Goal: Information Seeking & Learning: Learn about a topic

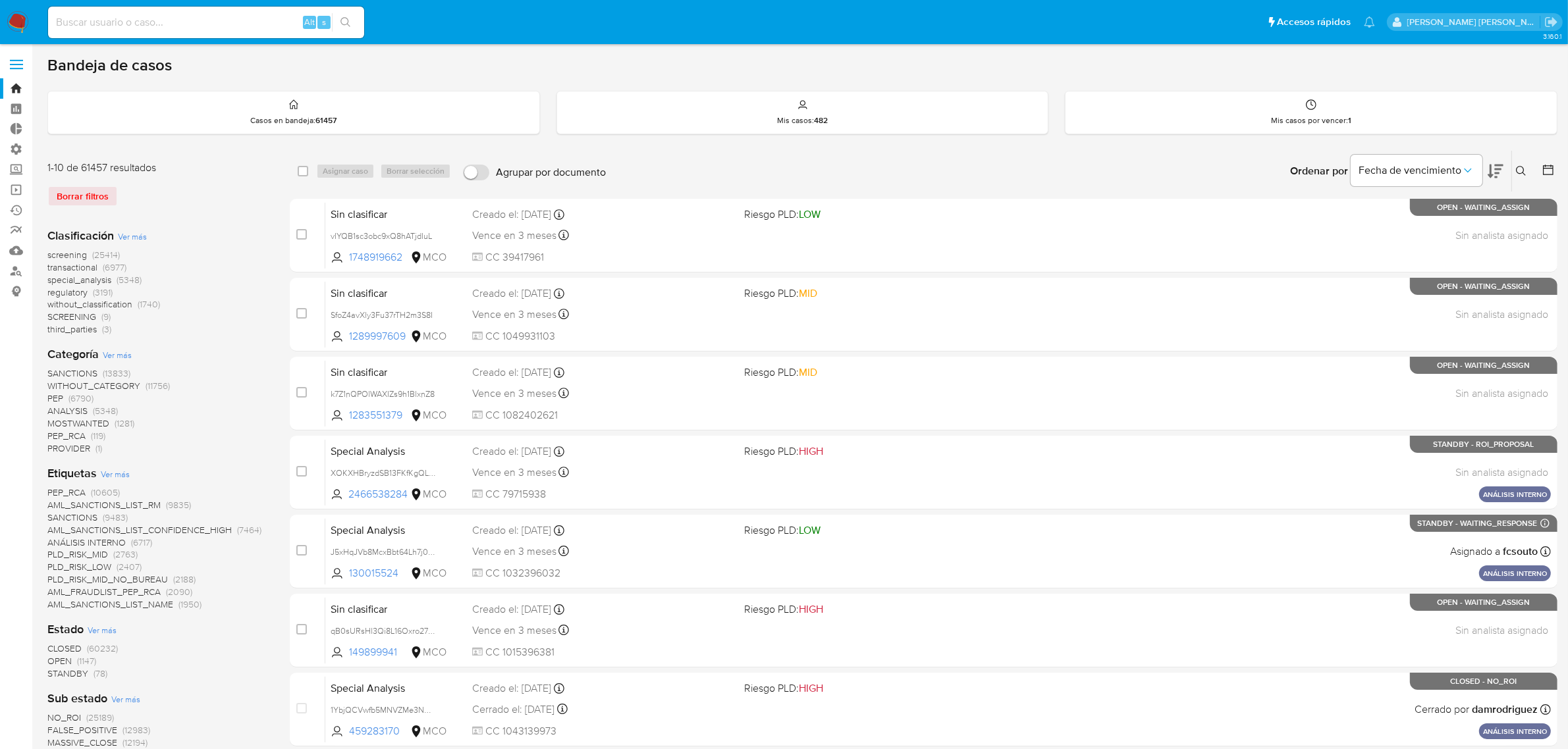
click at [211, 23] on input at bounding box center [206, 23] width 316 height 18
paste input "2691547511"
type input "2691547511"
click at [354, 26] on button "search-icon" at bounding box center [345, 22] width 27 height 18
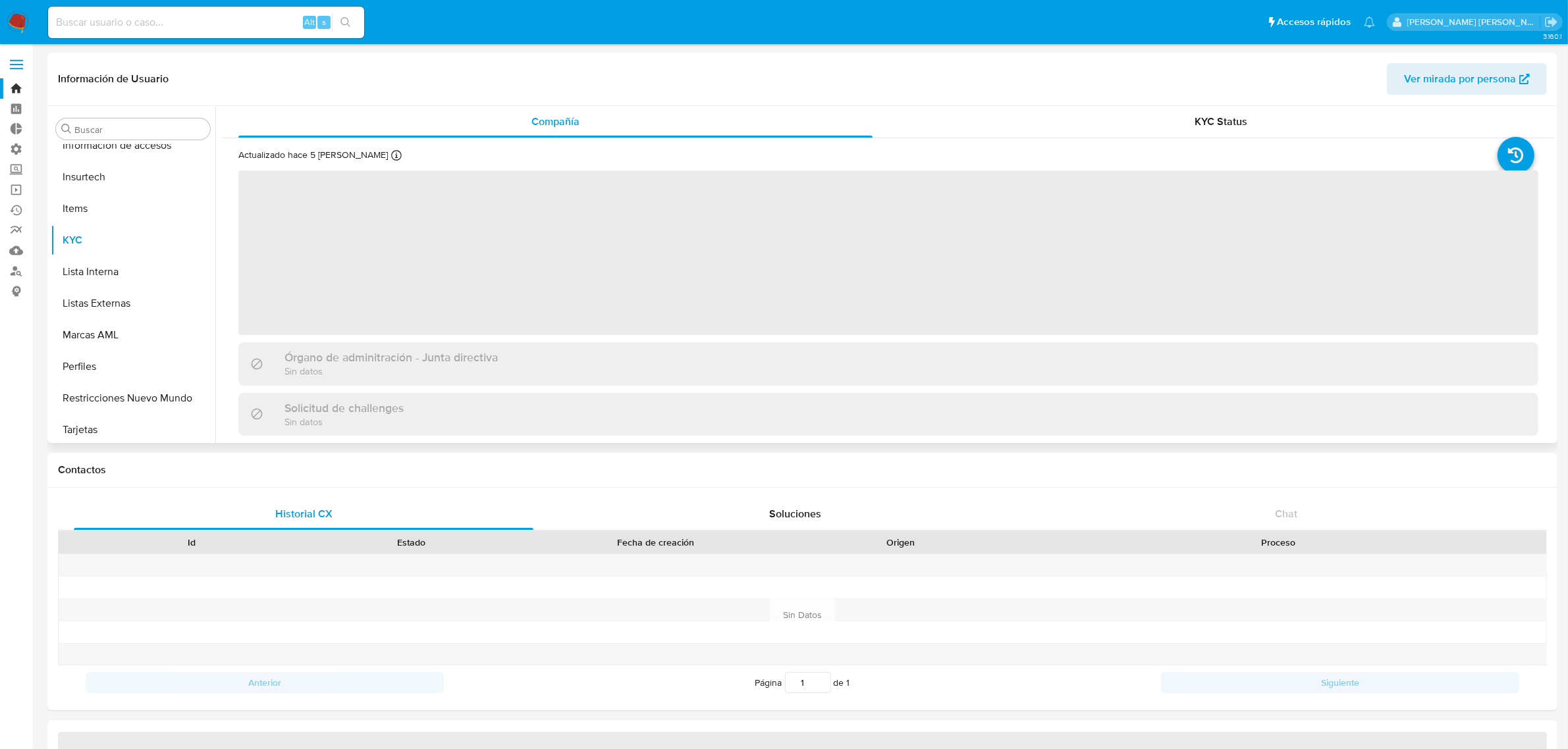
scroll to position [619, 0]
select select "10"
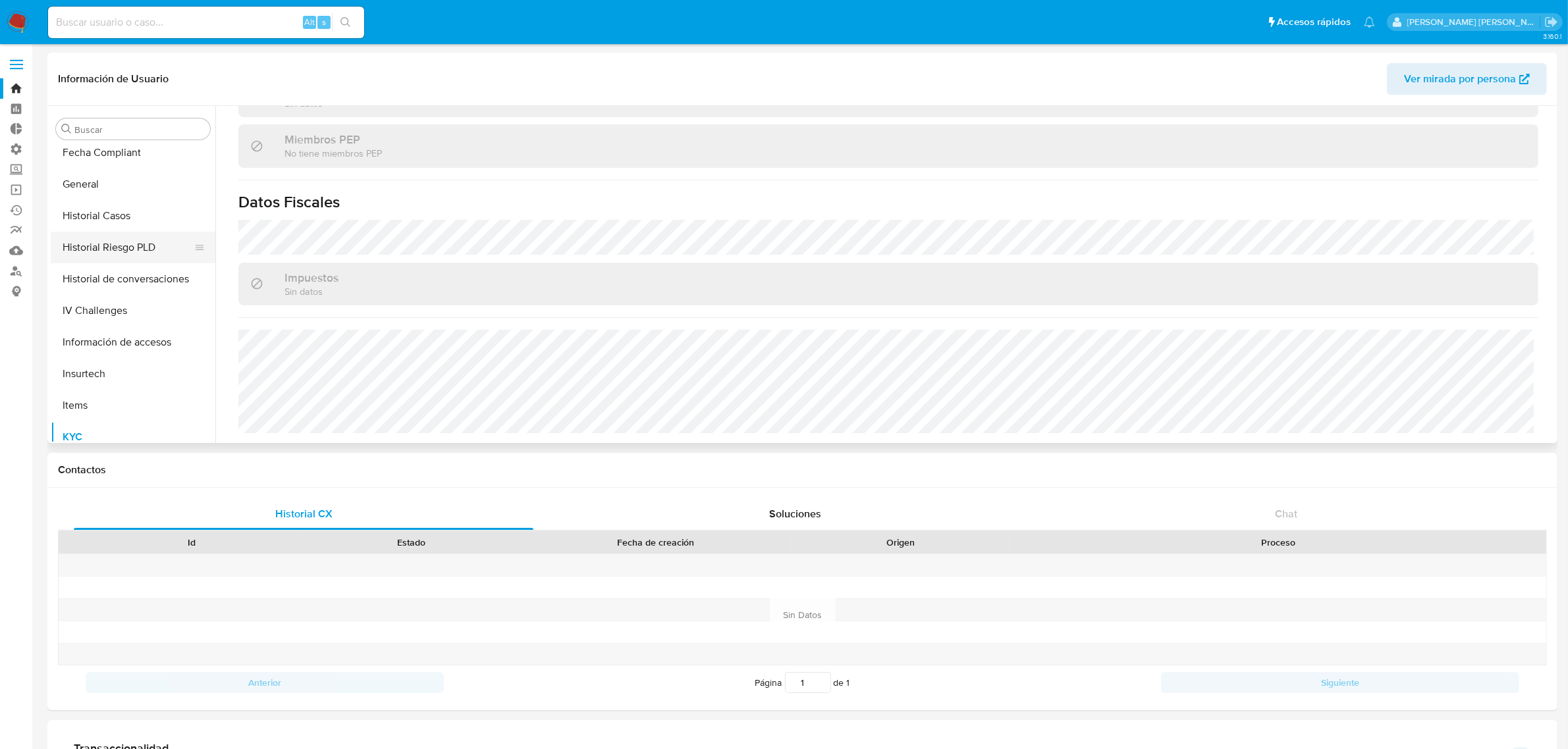
scroll to position [372, 0]
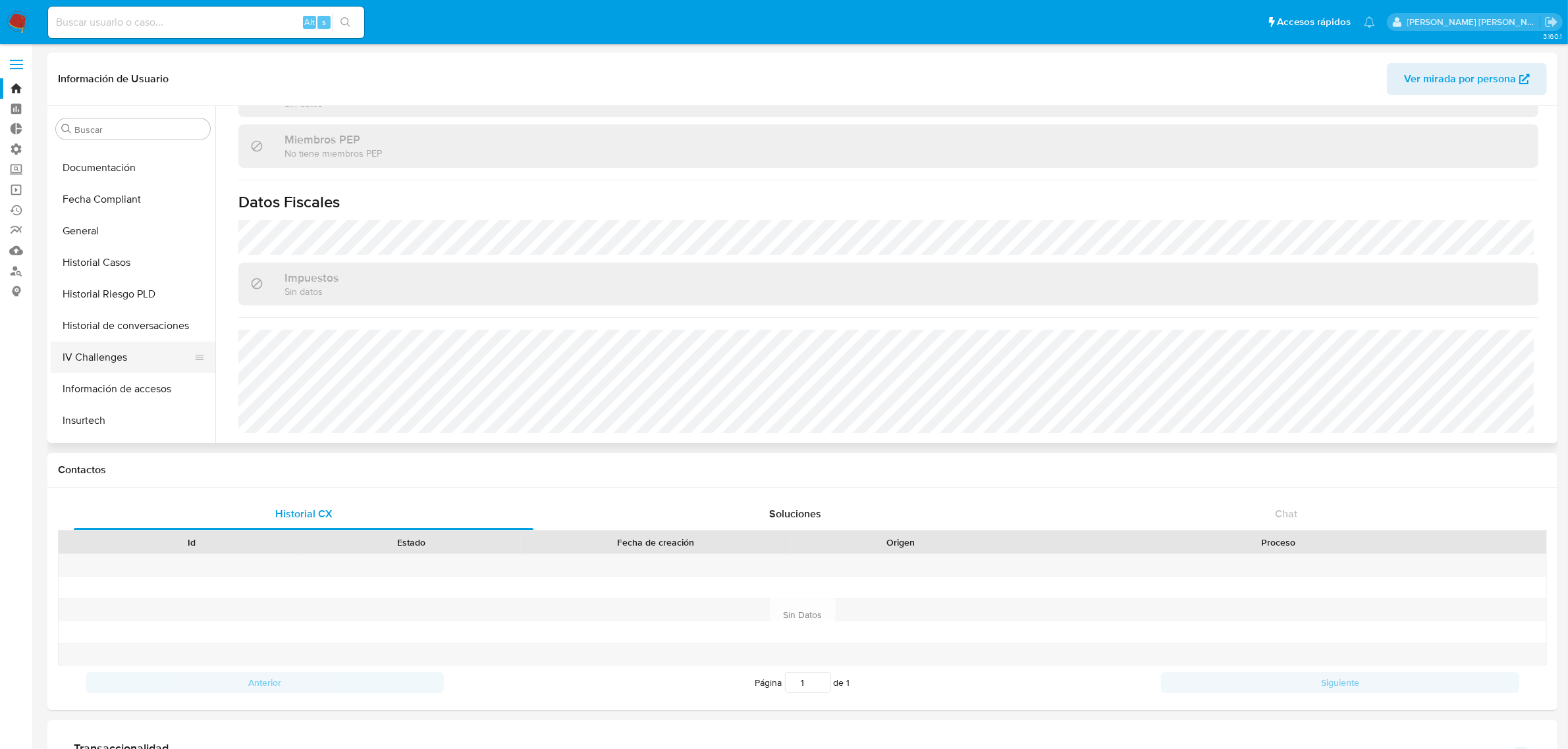
click at [101, 360] on button "IV Challenges" at bounding box center [128, 358] width 154 height 32
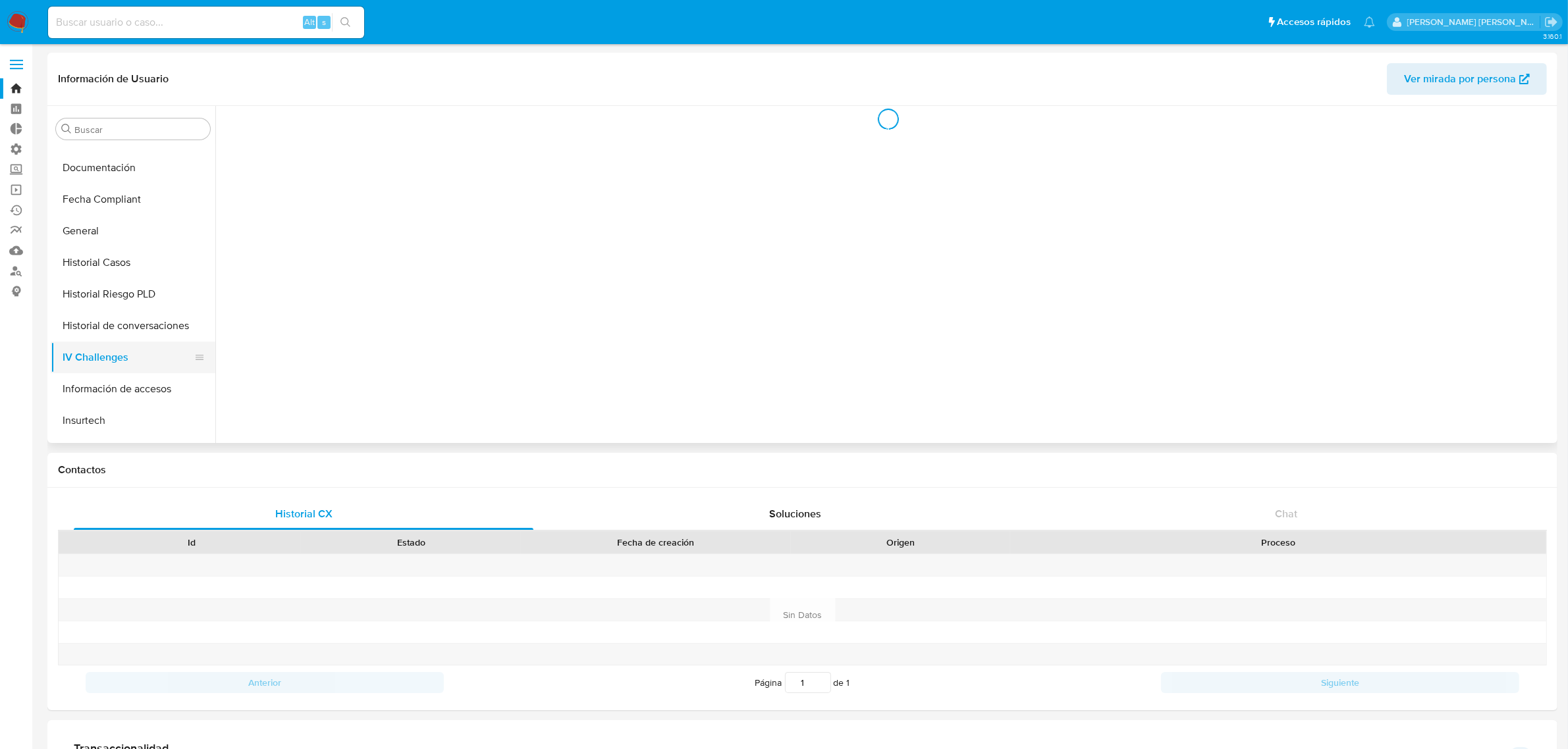
scroll to position [0, 0]
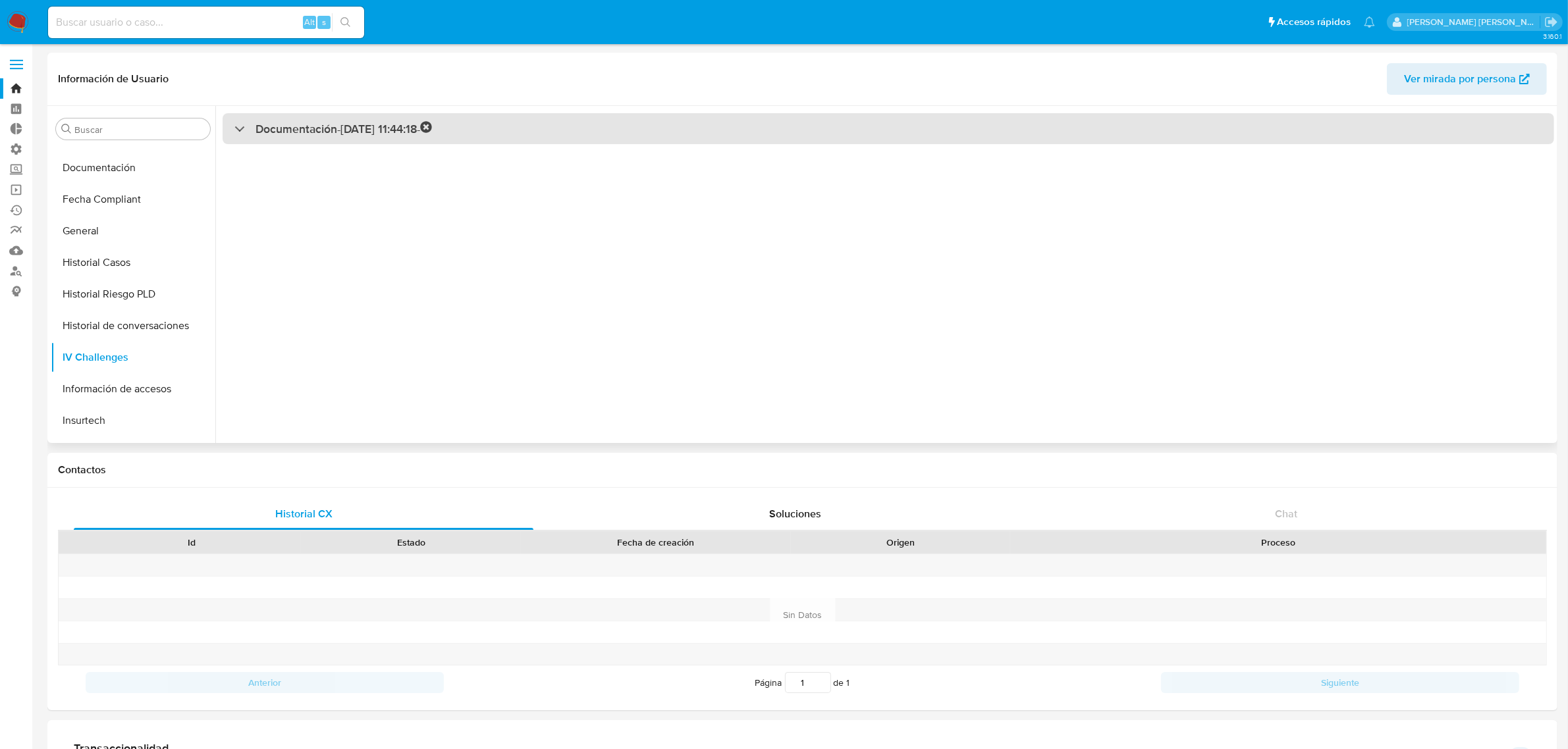
click at [283, 117] on div "Documentación - 17/09/2025 11:44:18 -" at bounding box center [888, 128] width 1331 height 31
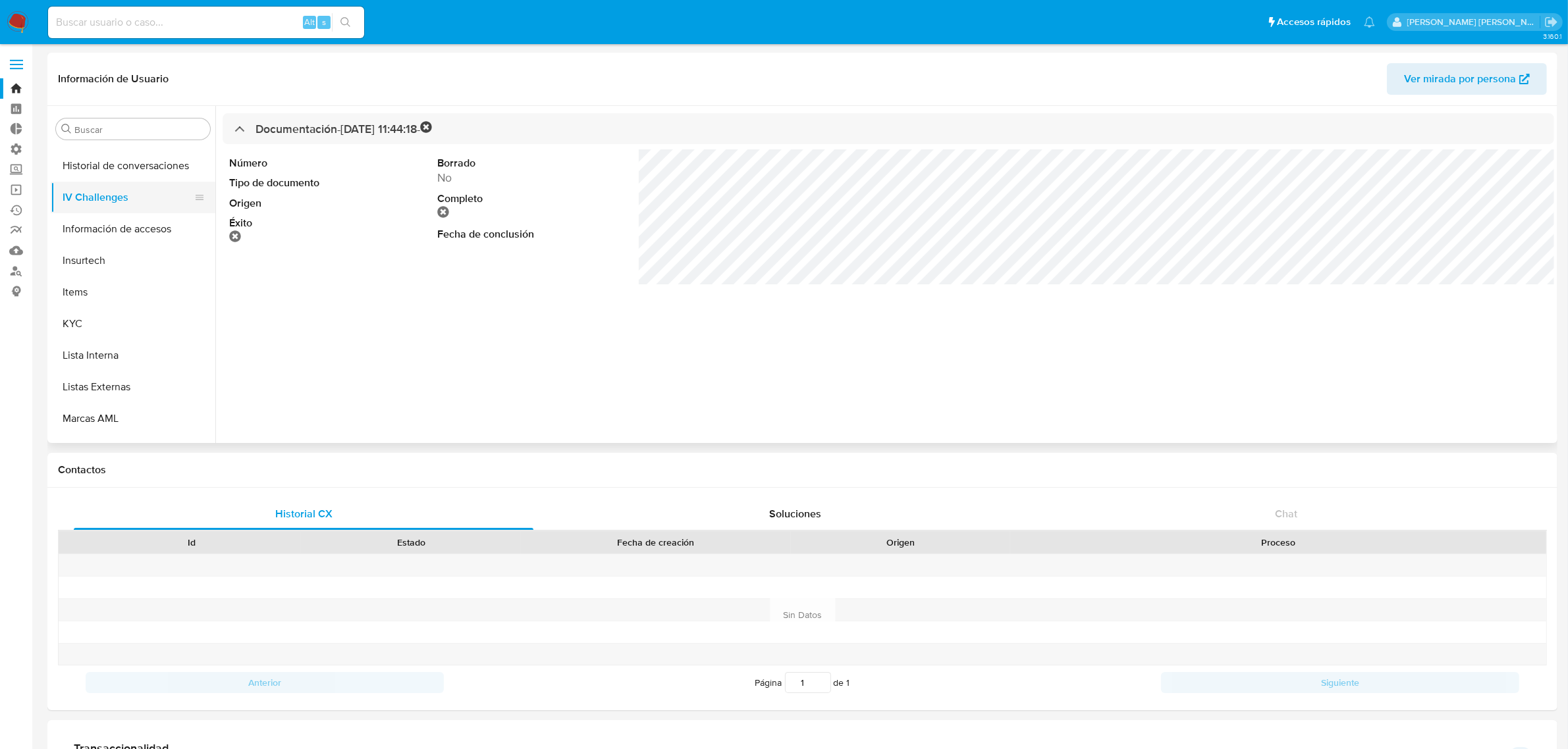
scroll to position [537, 0]
click at [76, 303] on button "KYC" at bounding box center [128, 319] width 154 height 32
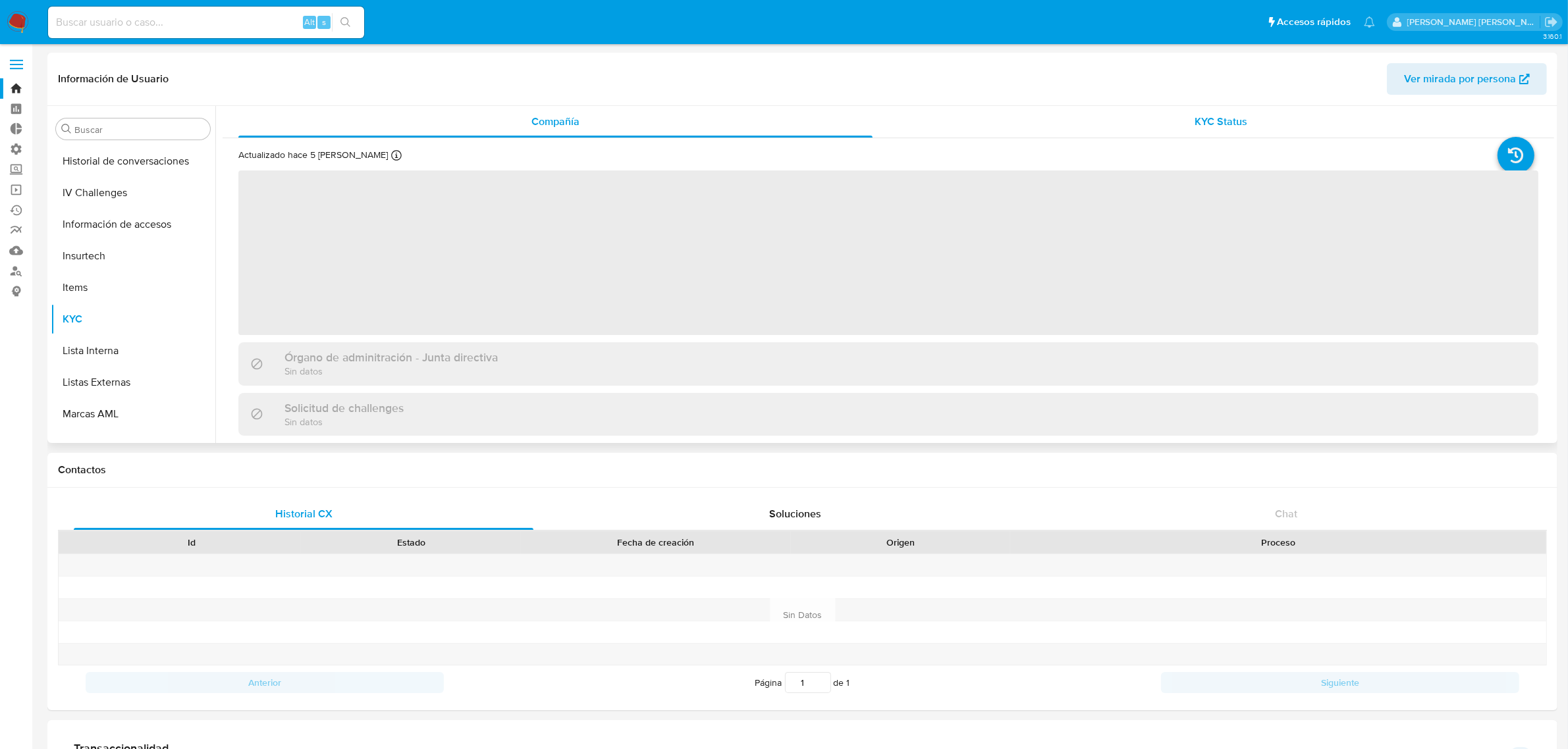
click at [1144, 118] on div "KYC Status" at bounding box center [1221, 122] width 634 height 32
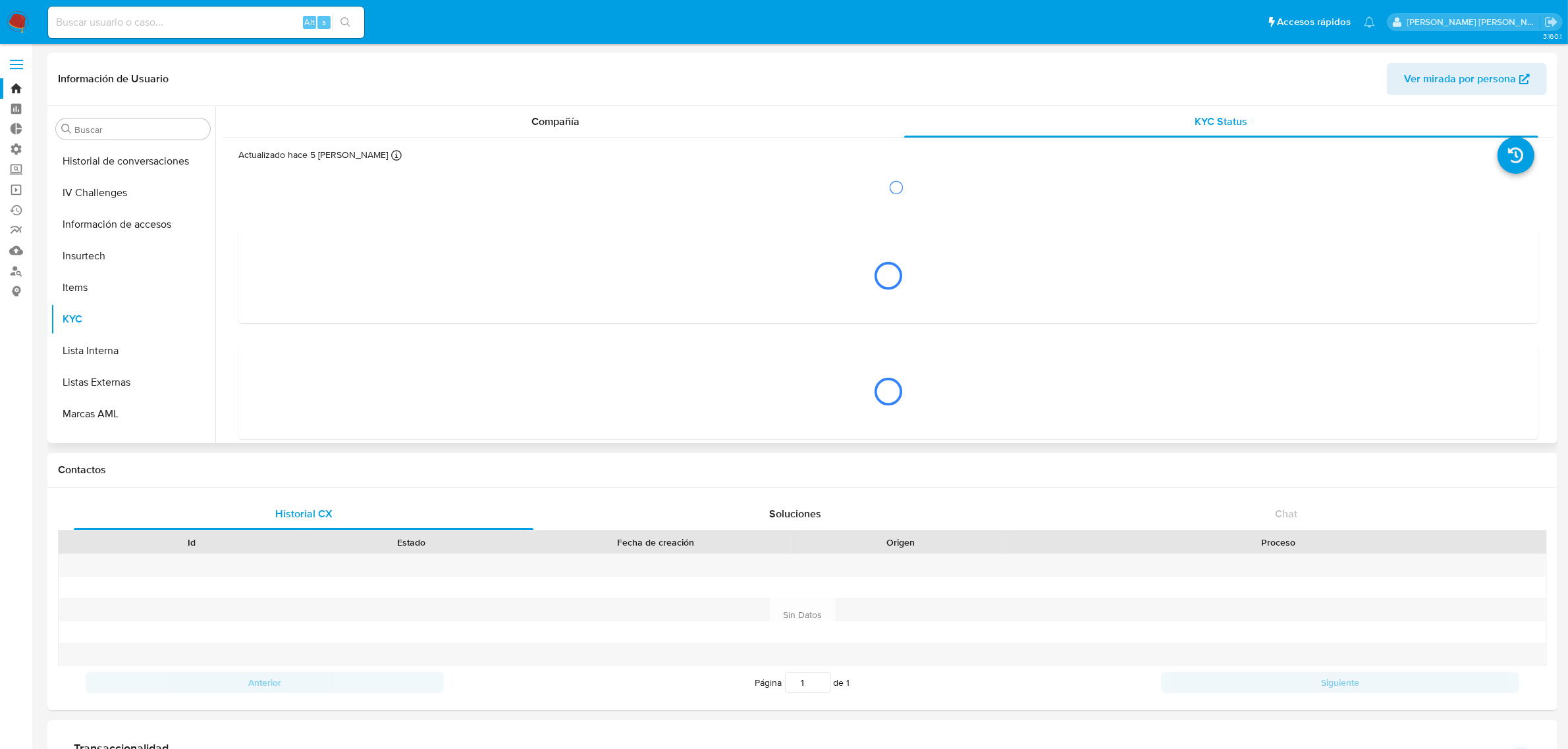
click at [1416, 96] on div "Información de Usuario Ver mirada por persona" at bounding box center [802, 79] width 1510 height 54
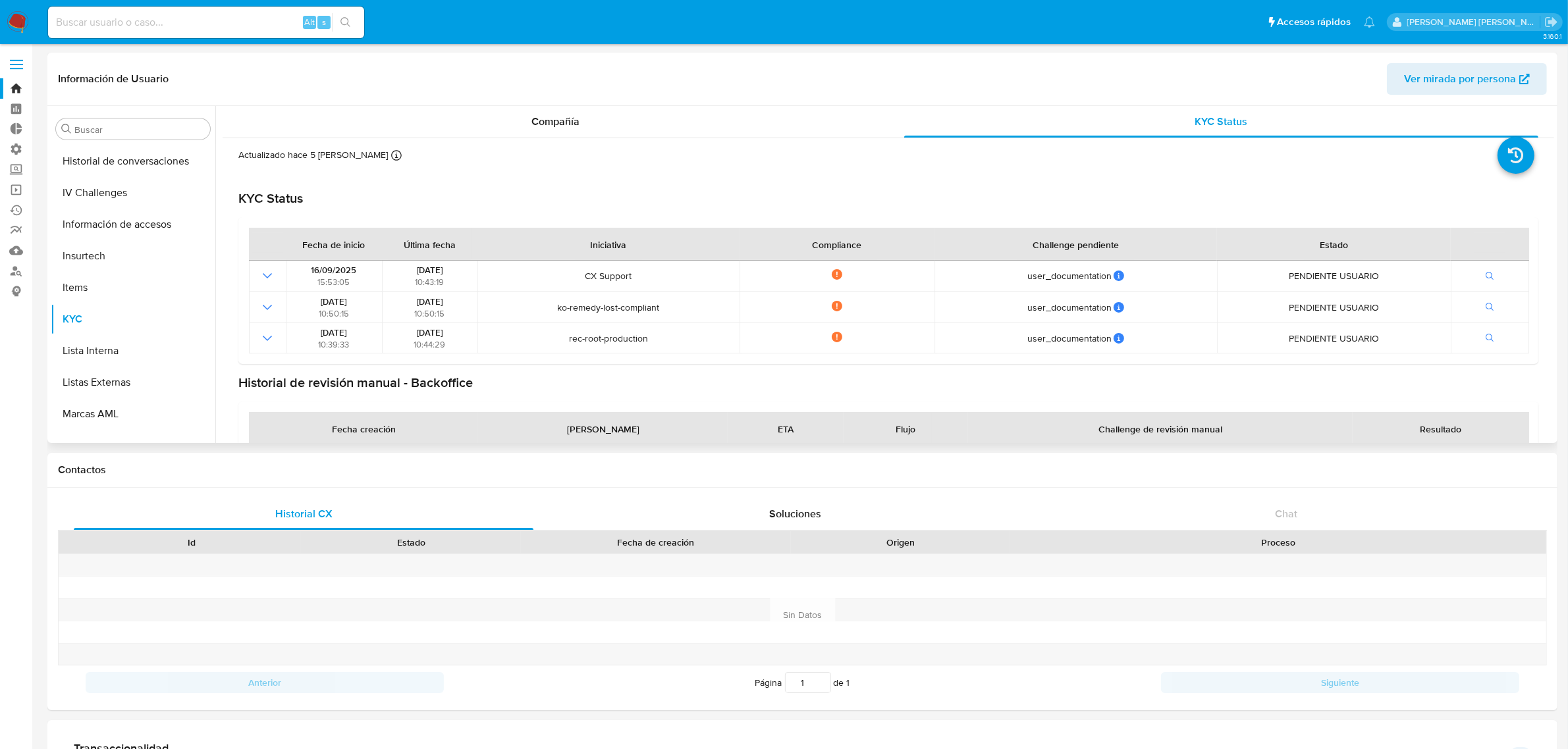
click at [1415, 81] on span "Ver mirada por persona" at bounding box center [1460, 79] width 112 height 32
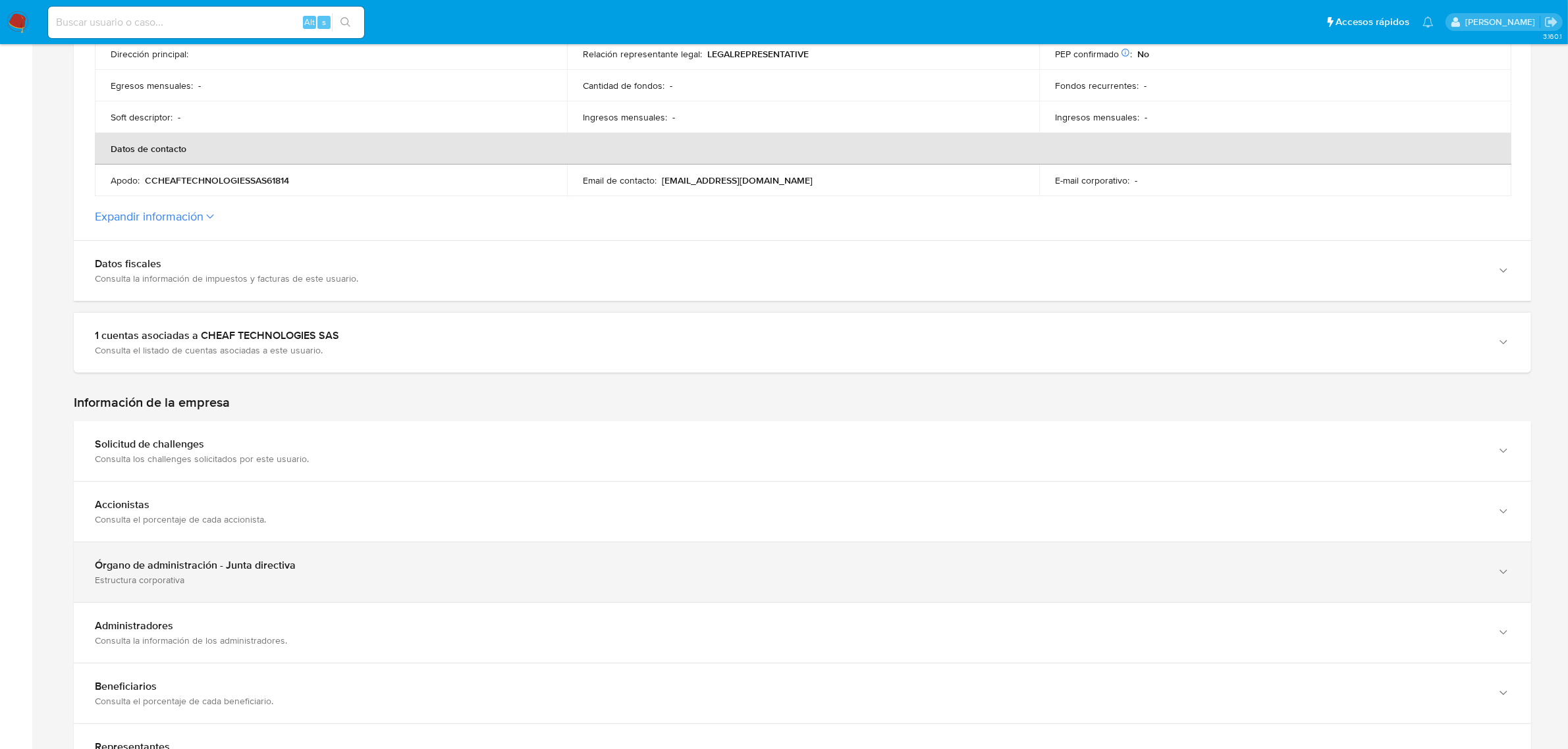
scroll to position [494, 0]
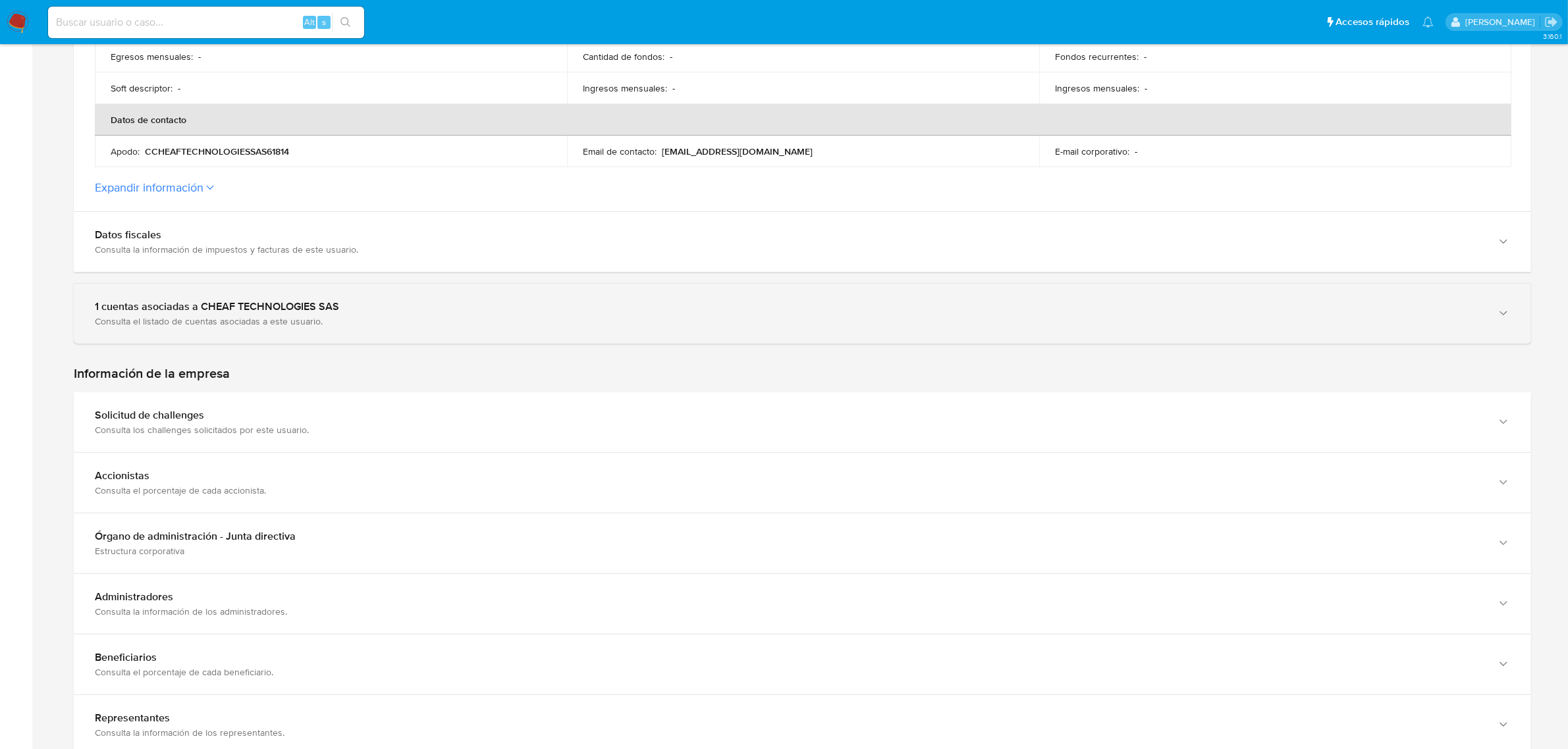
click at [324, 311] on div "1 cuentas asociadas a CHEAF TECHNOLOGIES SAS" at bounding box center [789, 306] width 1389 height 13
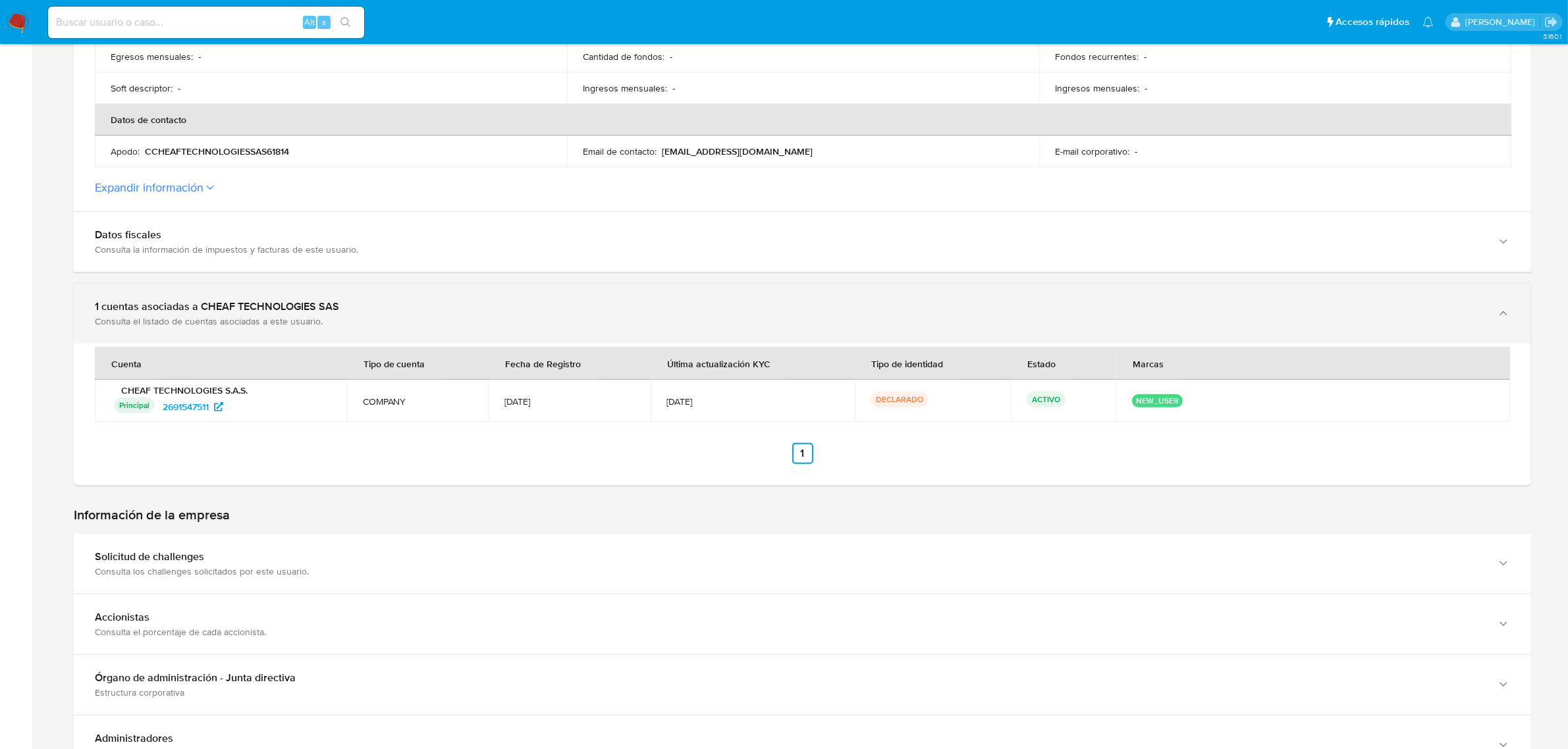
click at [420, 316] on div "Consulta el listado de cuentas asociadas a este usuario." at bounding box center [789, 322] width 1389 height 12
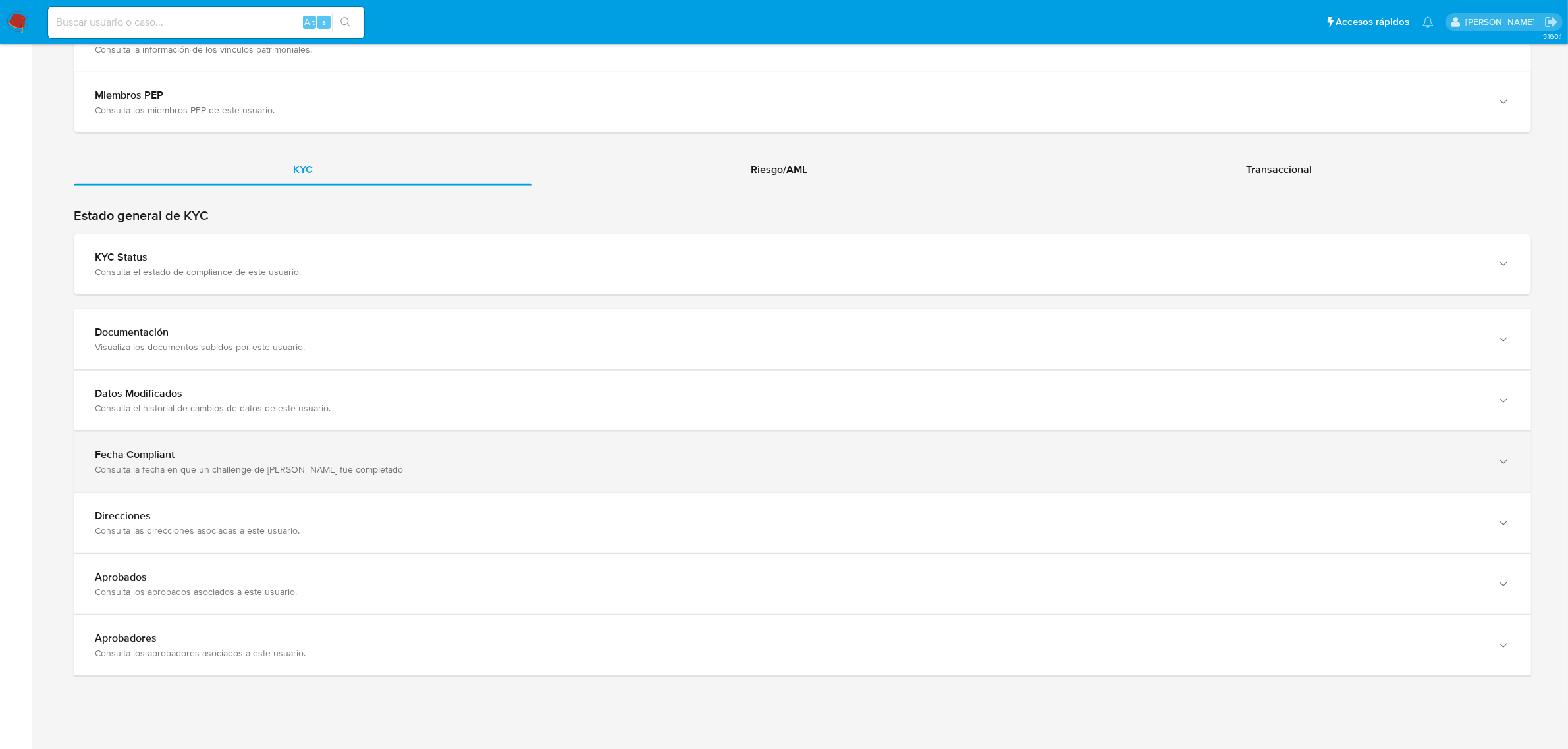
scroll to position [1316, 0]
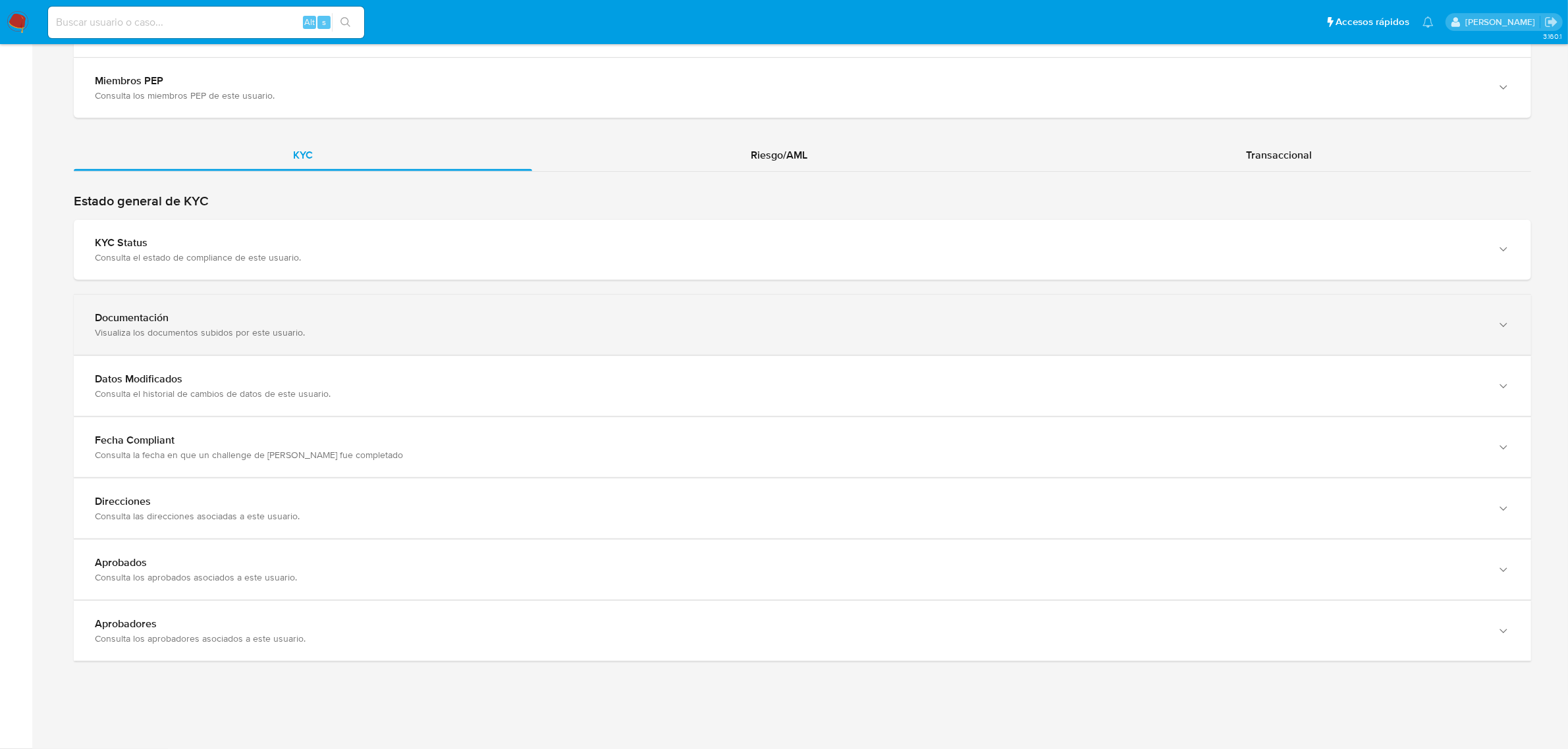
click at [250, 305] on div "Documentación Visualiza los documentos subidos por este usuario." at bounding box center [802, 325] width 1458 height 60
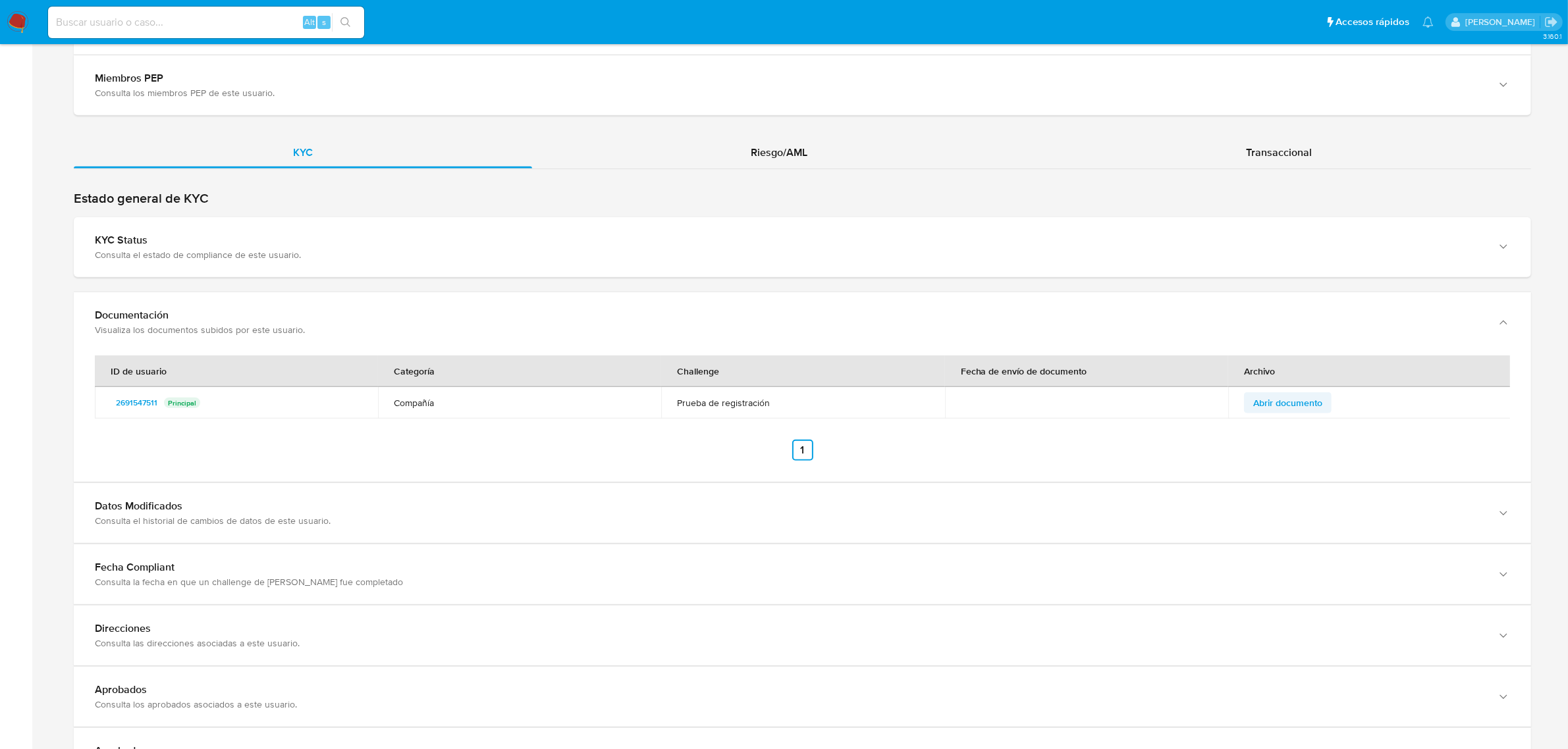
click at [1278, 406] on span "Abrir documento" at bounding box center [1287, 403] width 69 height 18
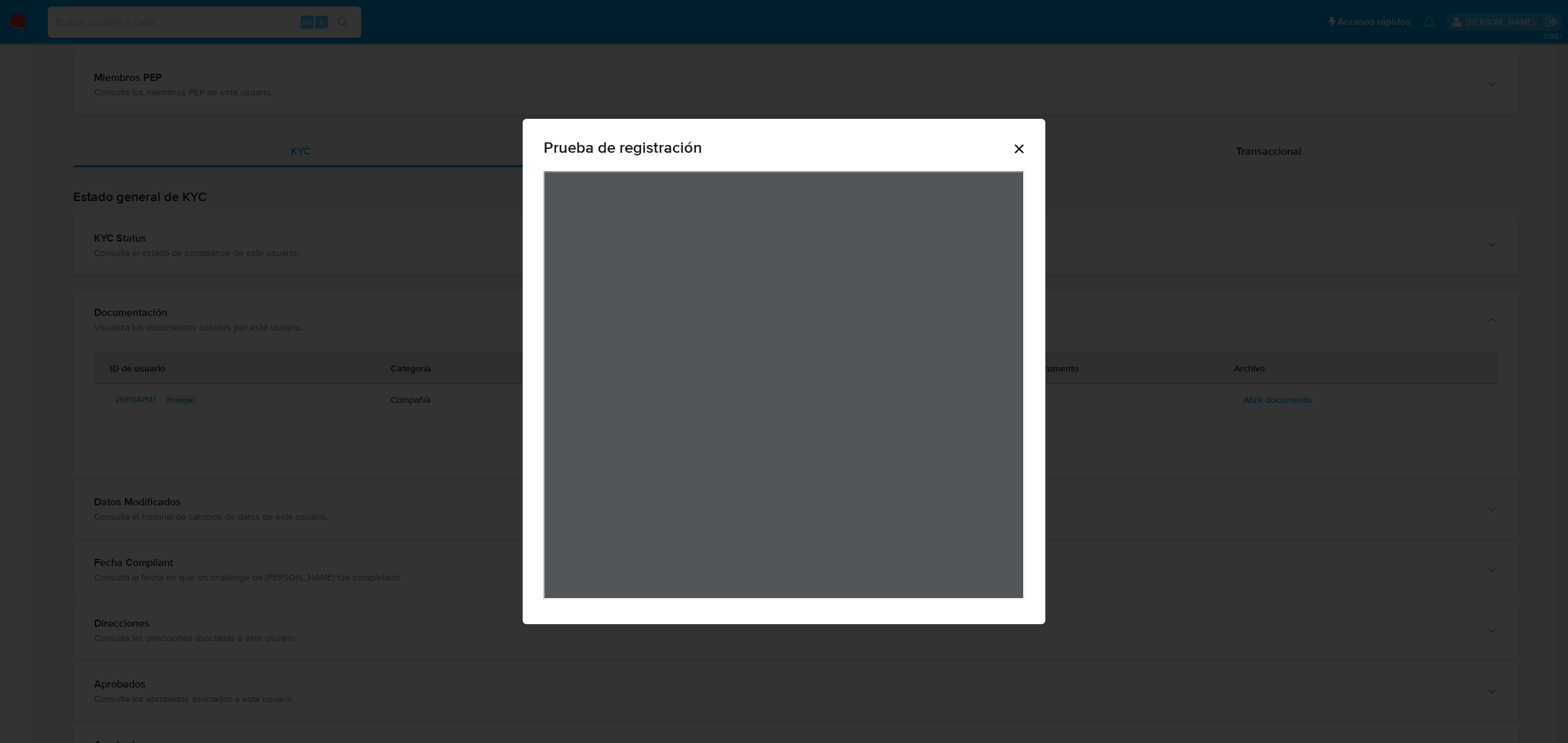
click at [1011, 145] on icon "Cerrar" at bounding box center [1019, 149] width 16 height 16
